Goal: Navigation & Orientation: Understand site structure

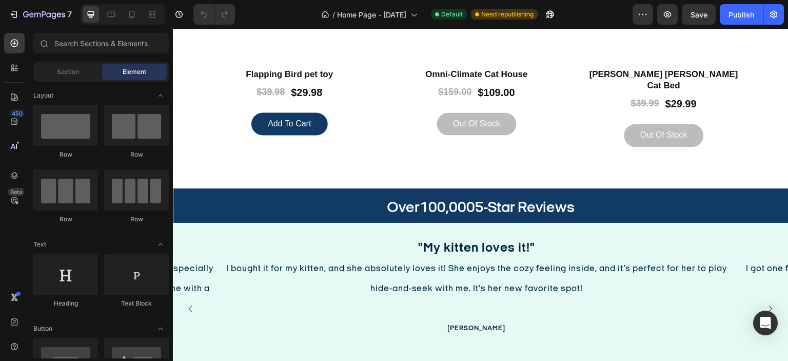
scroll to position [946, 0]
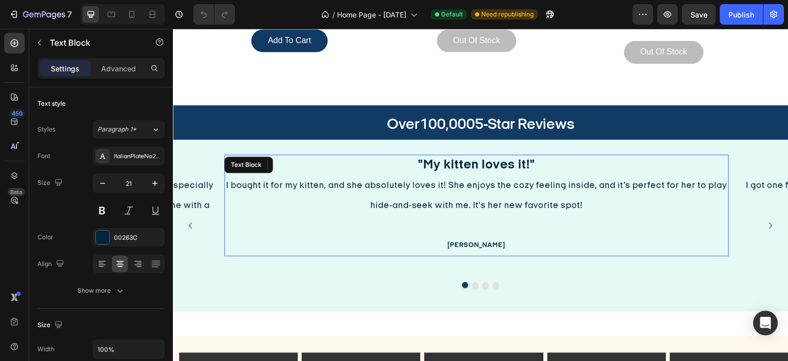
drag, startPoint x: 466, startPoint y: 210, endPoint x: 308, endPoint y: 226, distance: 158.2
click at [308, 226] on div ""My kitten loves it!" I bought it for my kitten, and she absolutely loves it! S…" at bounding box center [476, 205] width 505 height 102
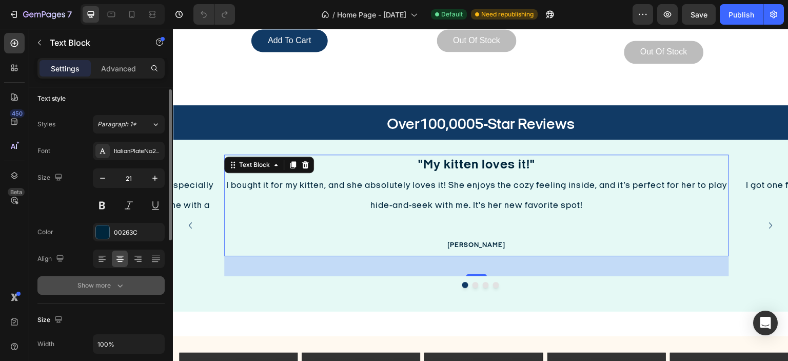
scroll to position [5, 0]
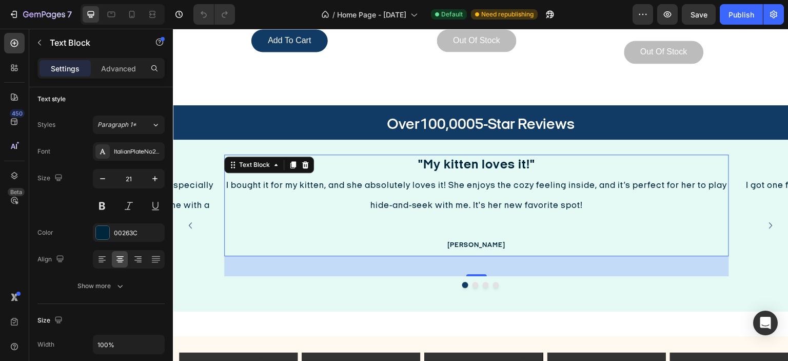
click at [477, 242] on strong "[PERSON_NAME]" at bounding box center [477, 245] width 58 height 7
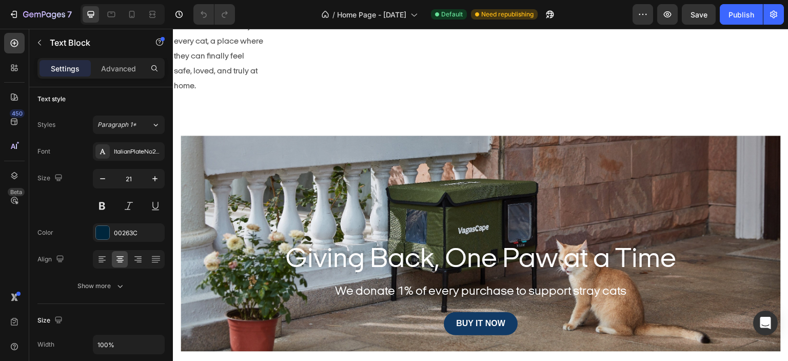
scroll to position [1897, 0]
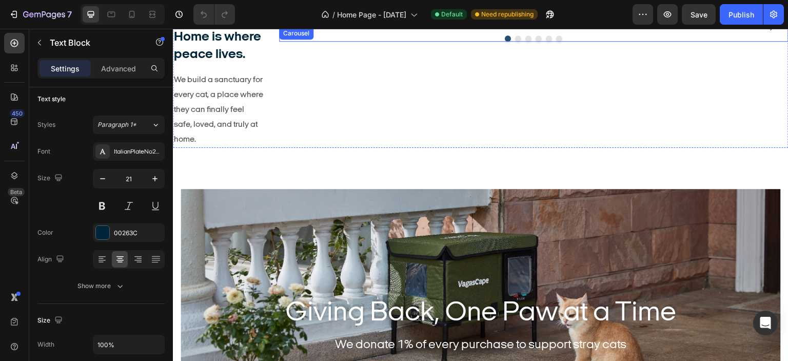
click at [368, 42] on div "Image Image Image Image Image Image [GEOGRAPHIC_DATA]" at bounding box center [533, 34] width 509 height 14
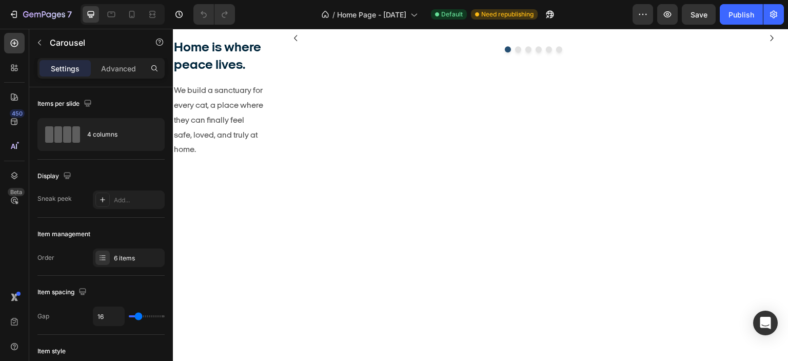
scroll to position [1734, 0]
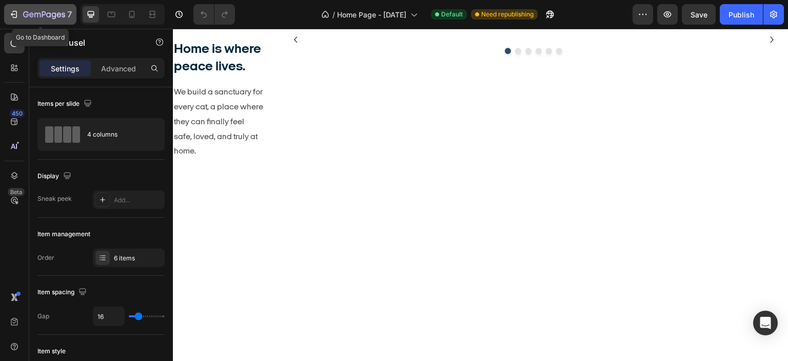
click at [17, 10] on icon "button" at bounding box center [14, 14] width 10 height 10
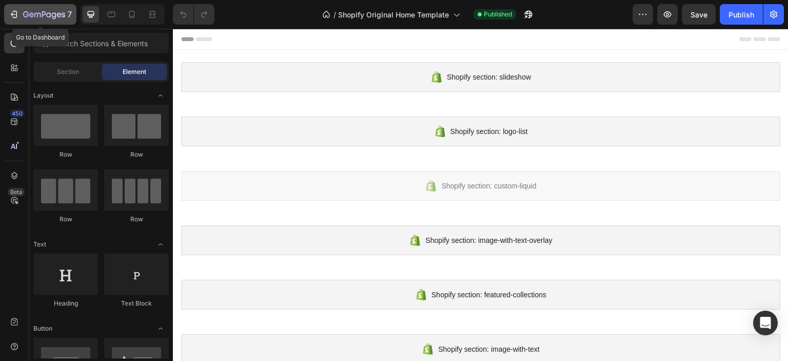
click at [12, 15] on icon "button" at bounding box center [14, 14] width 10 height 10
